Goal: Task Accomplishment & Management: Manage account settings

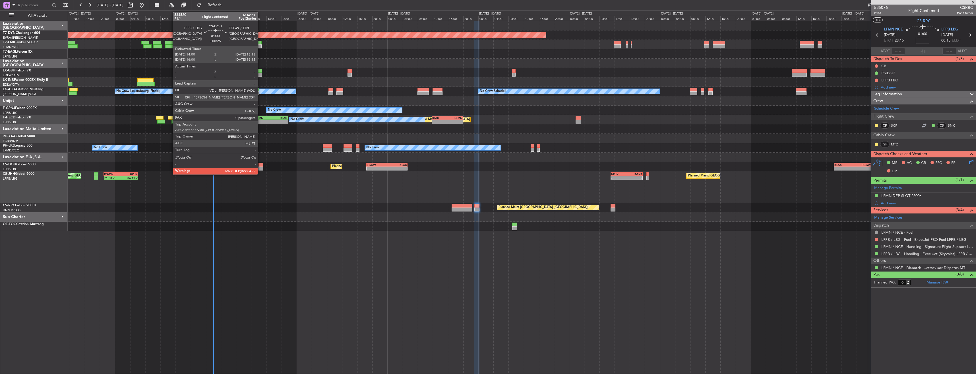
click at [260, 164] on div at bounding box center [260, 165] width 5 height 4
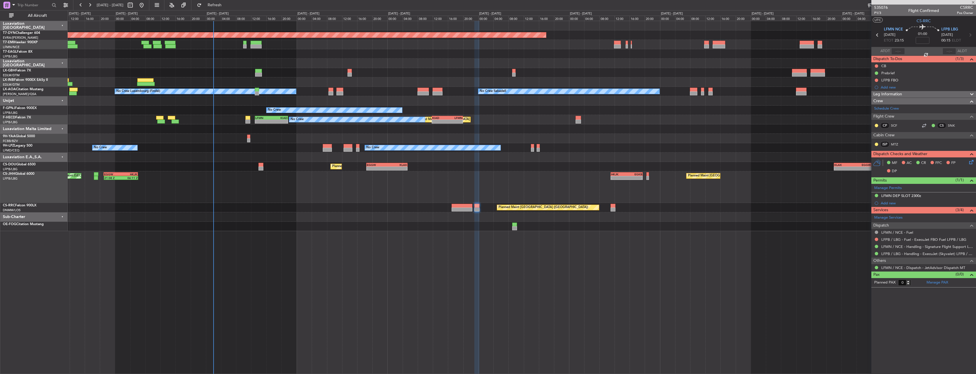
type input "+00:25"
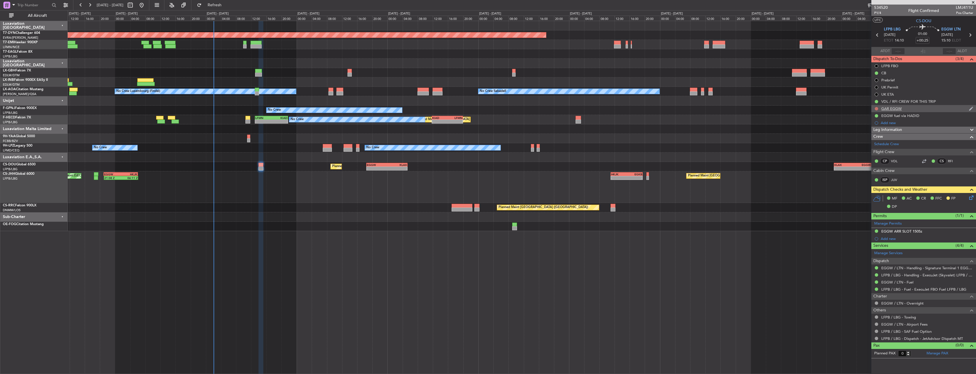
click at [875, 109] on button at bounding box center [876, 108] width 3 height 3
click at [876, 133] on span "Completed" at bounding box center [878, 134] width 19 height 6
click at [914, 107] on div "GAR EGGW" at bounding box center [923, 108] width 105 height 7
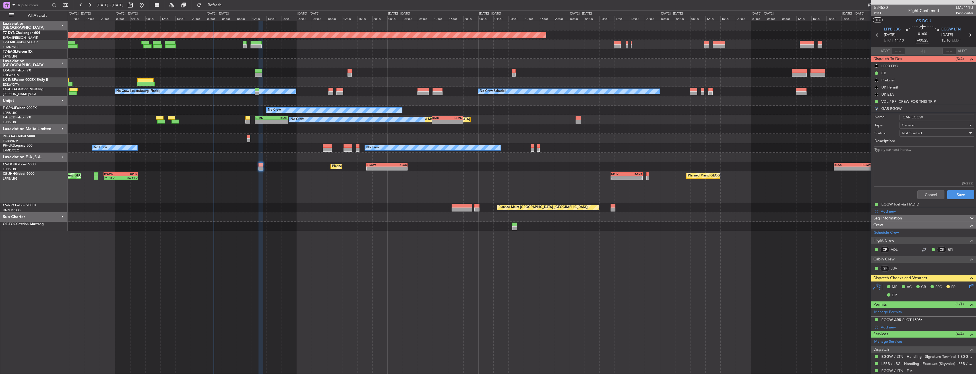
click at [890, 158] on textarea "Description:" at bounding box center [923, 166] width 101 height 41
click at [881, 142] on label "Description:" at bounding box center [926, 141] width 104 height 6
click at [881, 146] on textarea "Description:" at bounding box center [923, 166] width 101 height 41
click at [883, 152] on textarea "Description:" at bounding box center [923, 166] width 101 height 41
paste textarea "20250817_020052_CSDOU_6718623_PNRGo"
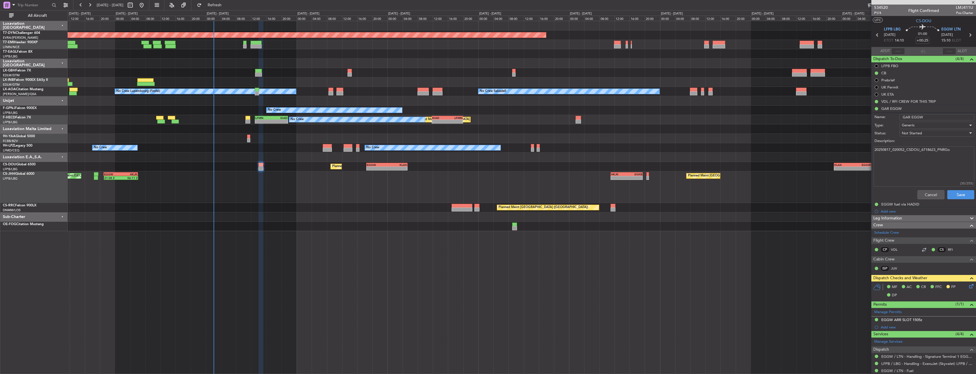
click at [893, 151] on textarea "20250817_020052_CSDOU_6718623_PNRGo" at bounding box center [923, 166] width 101 height 41
type textarea "20250817_020052_CSDOU_6718623_PNRGo"
click at [960, 193] on button "Save" at bounding box center [960, 194] width 27 height 9
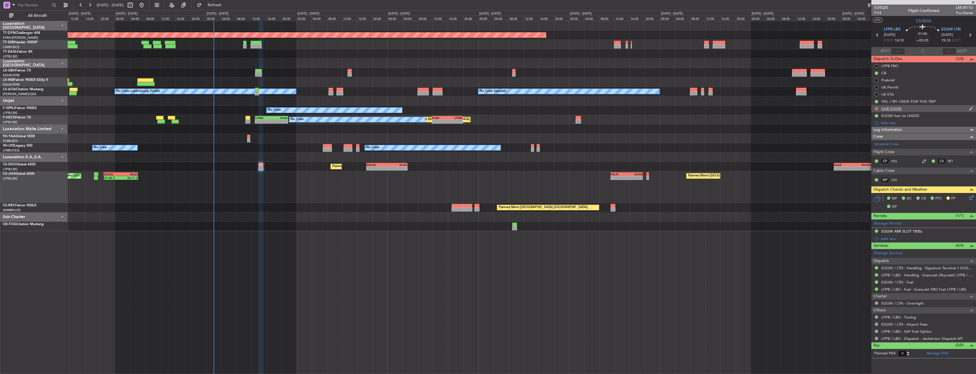
click at [875, 109] on button at bounding box center [876, 108] width 3 height 3
click at [874, 134] on span "Completed" at bounding box center [878, 134] width 19 height 6
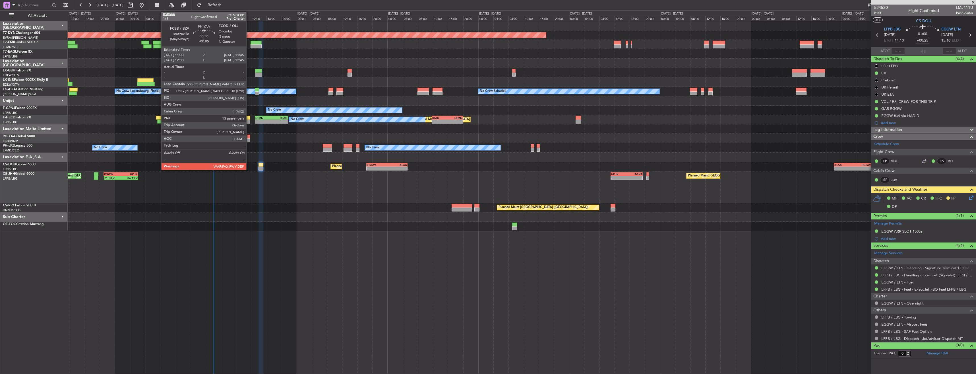
click at [249, 138] on div at bounding box center [248, 136] width 3 height 4
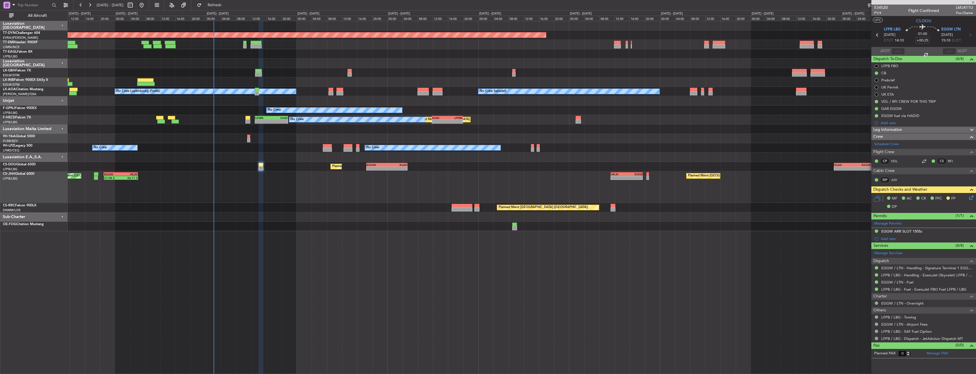
type input "-00:05"
type input "13"
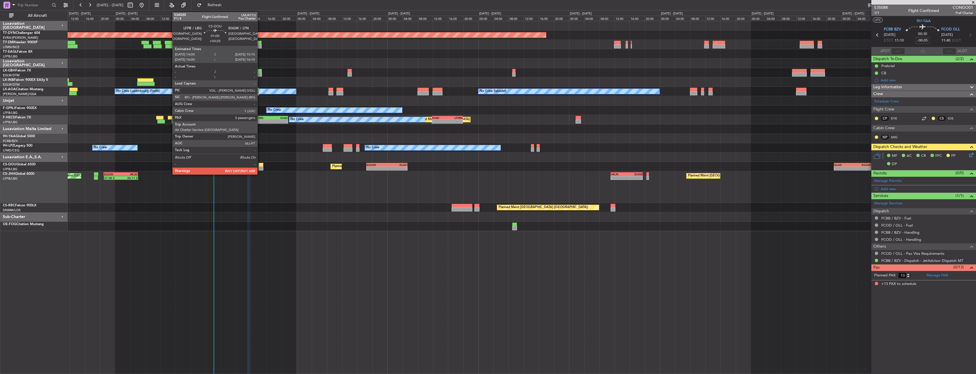
click at [260, 166] on div at bounding box center [260, 165] width 5 height 4
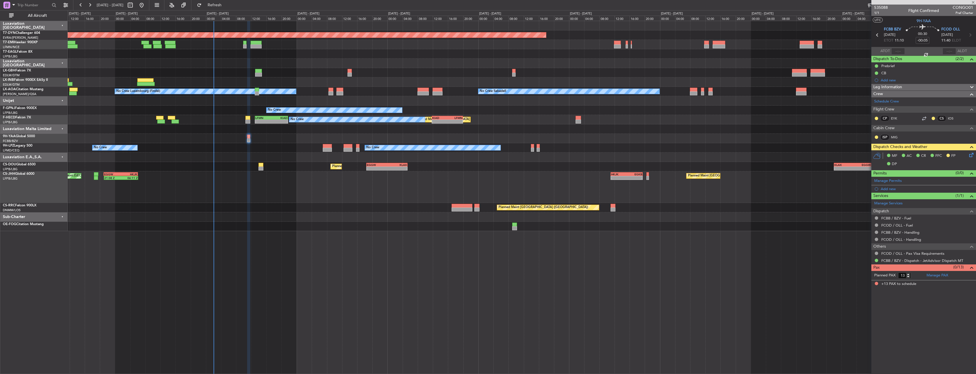
type input "+00:25"
type input "0"
